Goal: Transaction & Acquisition: Purchase product/service

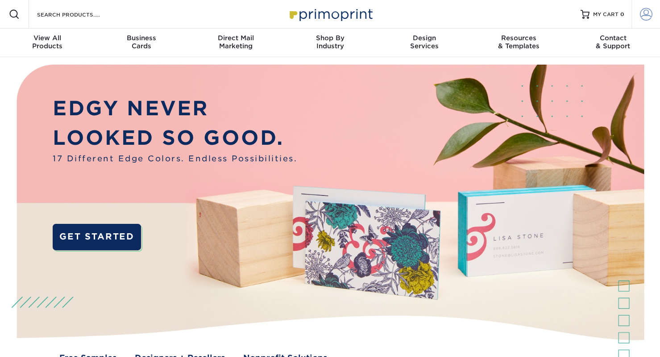
click at [644, 17] on span at bounding box center [646, 14] width 12 height 12
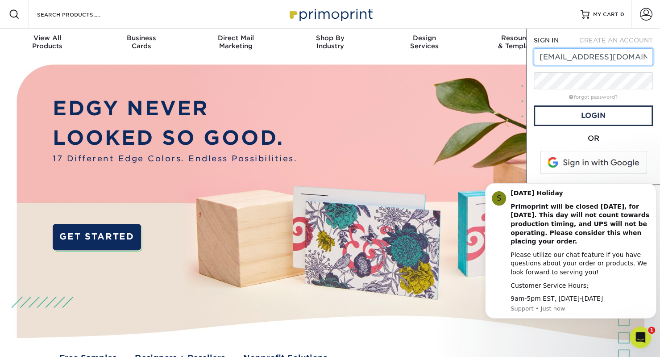
click at [583, 56] on input "[EMAIL_ADDRESS][DOMAIN_NAME]" at bounding box center [593, 56] width 119 height 17
click at [549, 58] on input "[EMAIL_ADDRESS][DOMAIN_NAME]" at bounding box center [593, 56] width 119 height 17
click at [420, 74] on img at bounding box center [329, 220] width 653 height 327
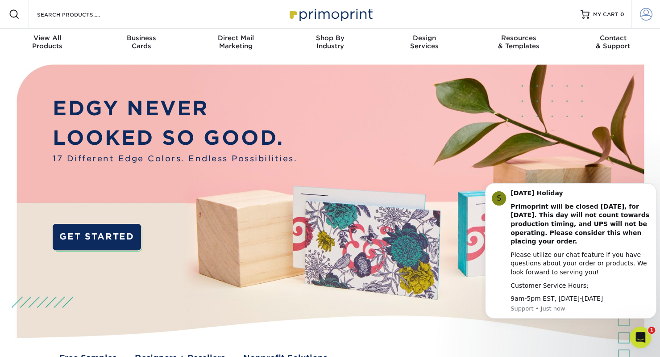
click at [646, 17] on span at bounding box center [646, 14] width 12 height 12
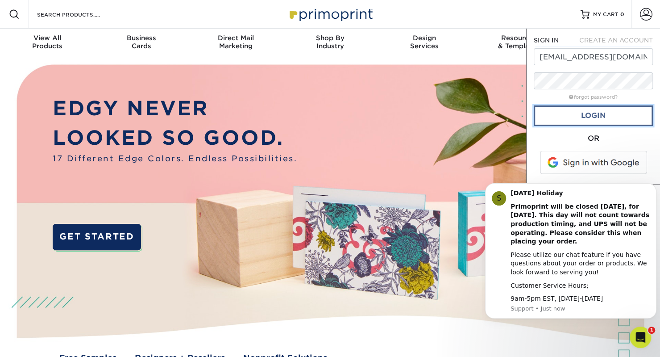
click at [611, 117] on link "Login" at bounding box center [593, 115] width 119 height 21
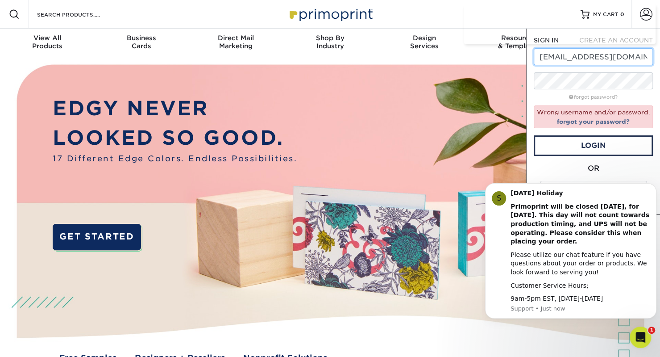
click at [574, 58] on input "[EMAIL_ADDRESS][DOMAIN_NAME]" at bounding box center [593, 56] width 119 height 17
click at [607, 55] on input "[EMAIL_ADDRESS][DOMAIN_NAME]" at bounding box center [593, 56] width 119 height 17
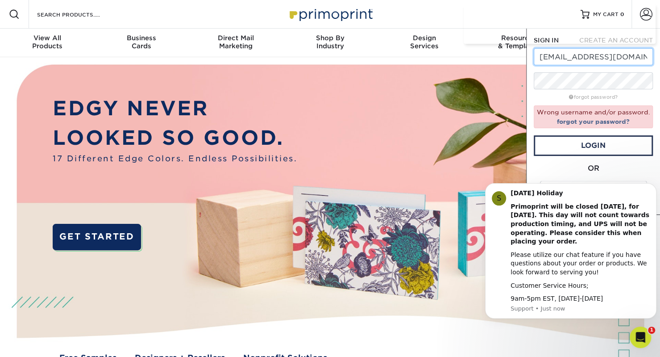
click at [607, 55] on input "[EMAIL_ADDRESS][DOMAIN_NAME]" at bounding box center [593, 56] width 119 height 17
click at [579, 62] on input "[EMAIL_ADDRESS][DOMAIN_NAME]" at bounding box center [593, 56] width 119 height 17
click at [549, 58] on input "[EMAIL_ADDRESS][DOMAIN_NAME]" at bounding box center [593, 56] width 119 height 17
click at [637, 54] on input "[EMAIL_ADDRESS][DOMAIN_NAME]" at bounding box center [593, 56] width 119 height 17
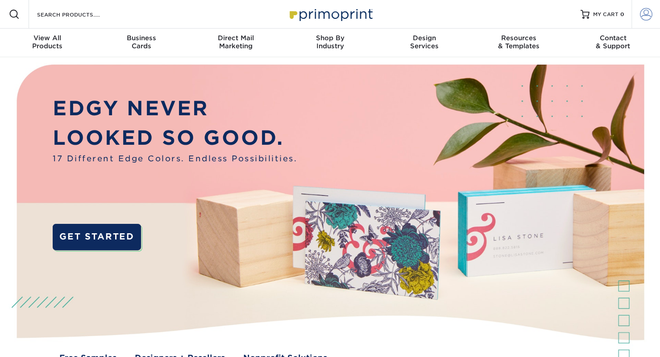
click at [643, 12] on span at bounding box center [646, 14] width 12 height 12
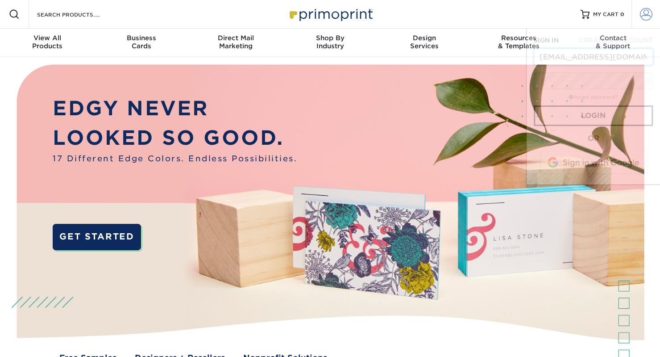
scroll to position [0, 3]
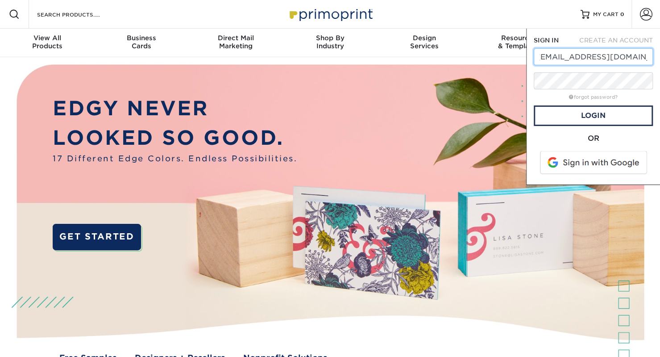
click at [555, 57] on input "[EMAIL_ADDRESS][DOMAIN_NAME]" at bounding box center [593, 56] width 119 height 17
type input "[EMAIL_ADDRESS][DOMAIN_NAME]"
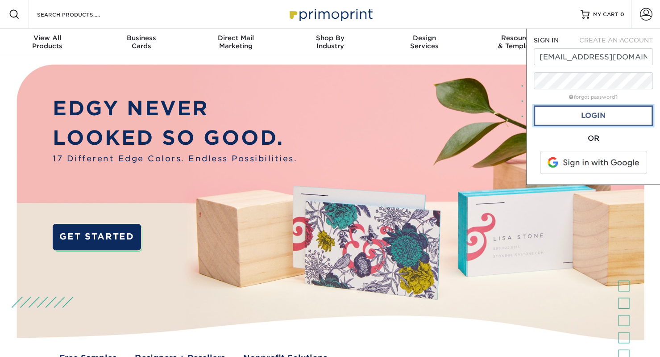
click at [578, 118] on link "Login" at bounding box center [593, 115] width 119 height 21
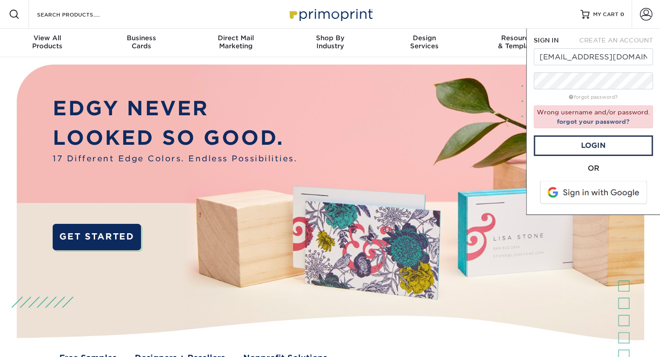
click at [533, 79] on div "SIGN IN CREATE AN ACCOUNT graphics@southpoint.church forgot password? Wrong use…" at bounding box center [593, 122] width 134 height 186
click at [566, 148] on link "Login" at bounding box center [593, 145] width 119 height 21
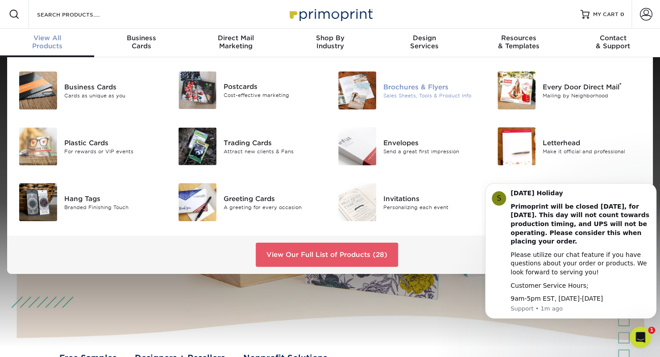
click at [429, 91] on div "Brochures & Flyers" at bounding box center [433, 87] width 100 height 10
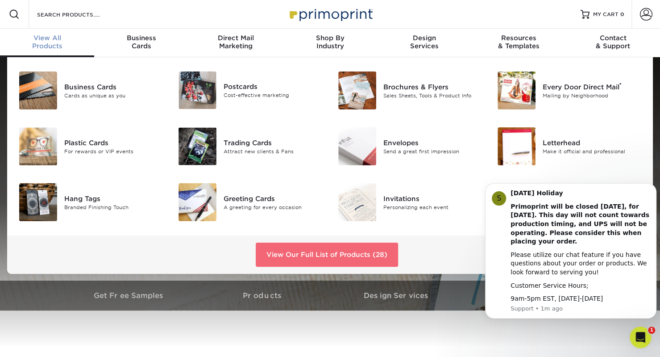
click at [366, 256] on link "View Our Full List of Products (28)" at bounding box center [327, 254] width 142 height 24
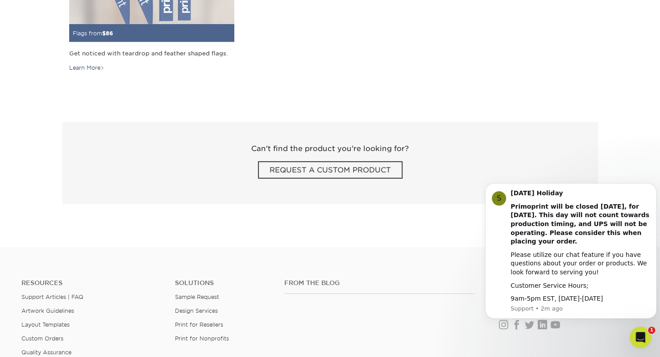
scroll to position [1428, 0]
